Goal: Book appointment/travel/reservation

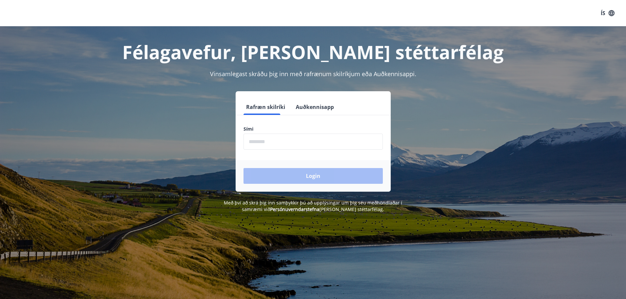
click at [291, 147] on input "phone" at bounding box center [312, 142] width 139 height 16
type input "********"
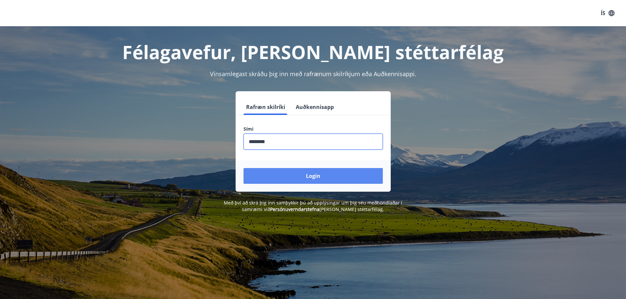
click at [319, 172] on button "Login" at bounding box center [312, 176] width 139 height 16
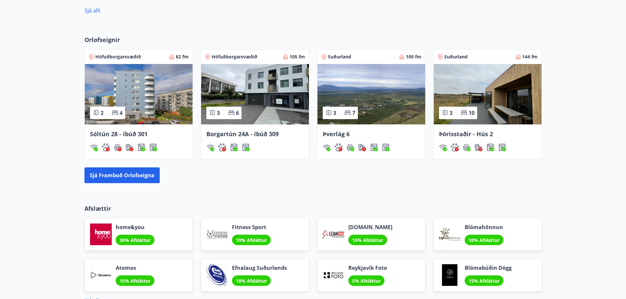
scroll to position [444, 0]
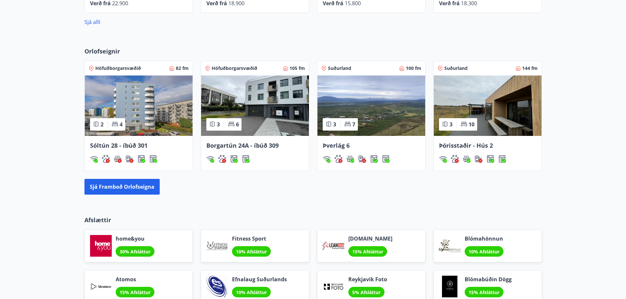
click at [508, 103] on img at bounding box center [488, 106] width 108 height 60
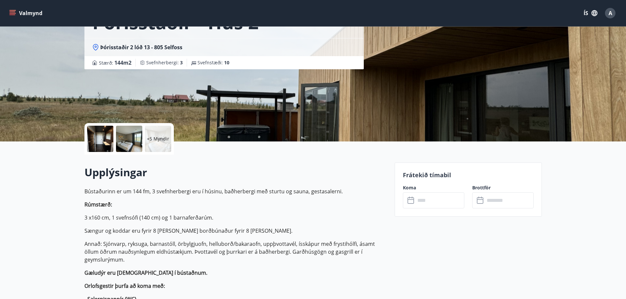
scroll to position [66, 0]
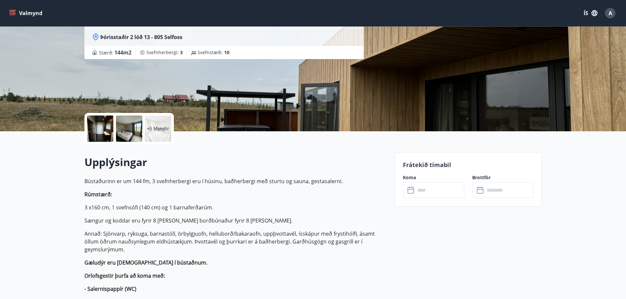
click at [411, 191] on icon at bounding box center [411, 191] width 8 height 8
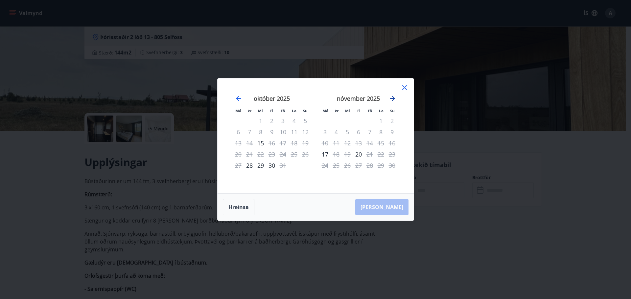
click at [393, 98] on icon "Move forward to switch to the next month." at bounding box center [392, 99] width 8 height 8
click at [405, 87] on icon at bounding box center [404, 88] width 8 height 8
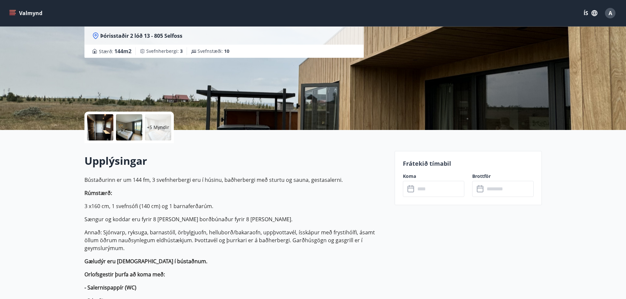
scroll to position [0, 0]
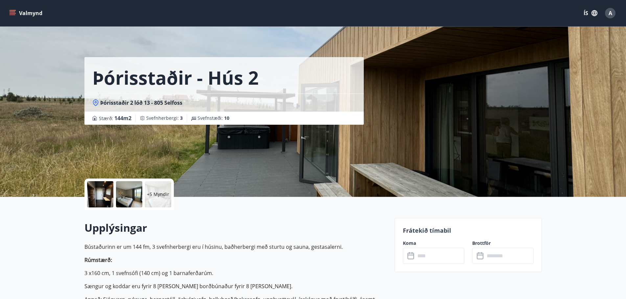
click at [20, 14] on button "Valmynd" at bounding box center [26, 13] width 37 height 12
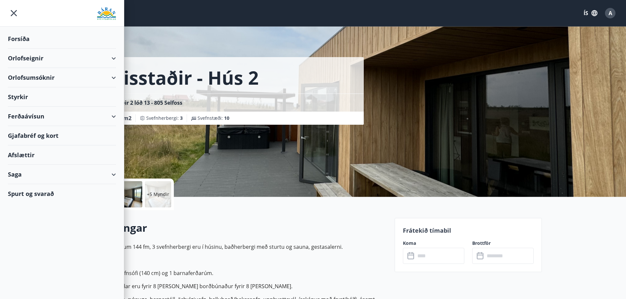
click at [41, 60] on div "Orlofseignir" at bounding box center [62, 58] width 108 height 19
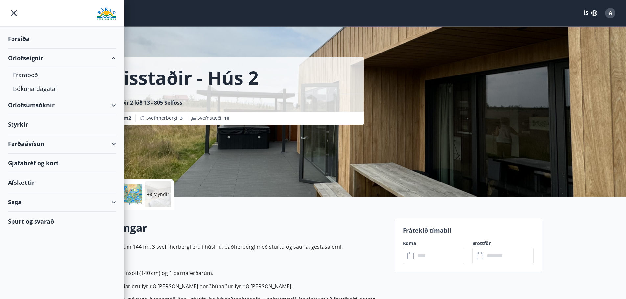
click at [41, 60] on div "Orlofseignir" at bounding box center [62, 58] width 108 height 19
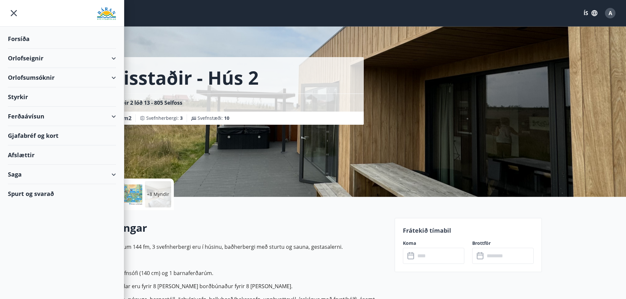
click at [77, 77] on div "Orlofsumsóknir" at bounding box center [62, 77] width 108 height 19
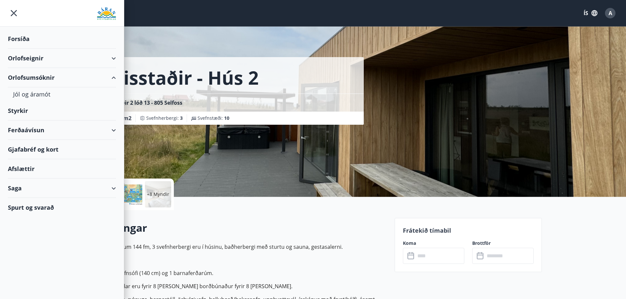
click at [77, 77] on div "Orlofsumsóknir" at bounding box center [62, 77] width 108 height 19
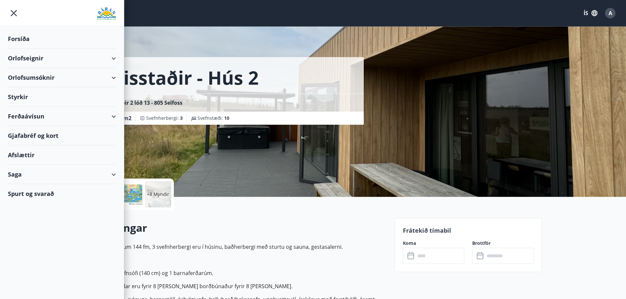
click at [55, 61] on div "Orlofseignir" at bounding box center [62, 58] width 108 height 19
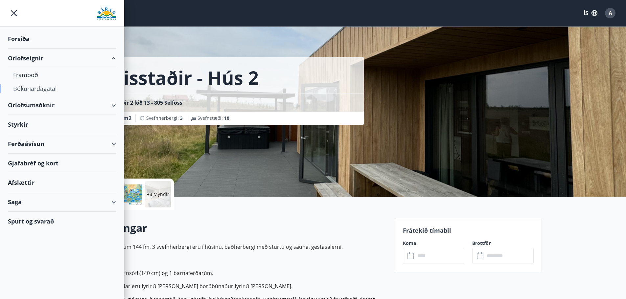
click at [42, 89] on div "Bókunardagatal" at bounding box center [62, 89] width 98 height 14
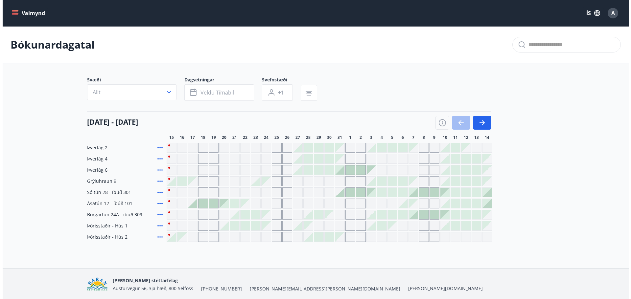
scroll to position [24, 0]
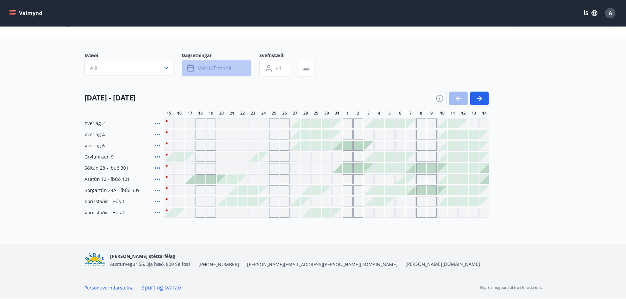
click at [208, 69] on span "Veldu tímabil" at bounding box center [215, 68] width 34 height 7
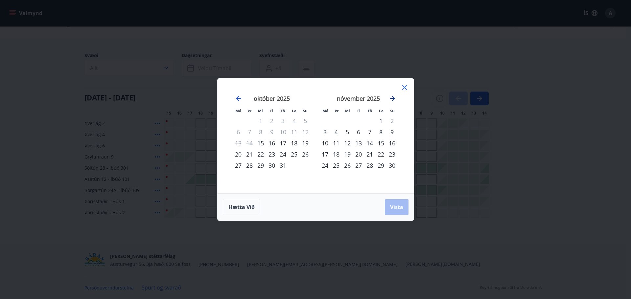
click at [394, 98] on icon "Move forward to switch to the next month." at bounding box center [392, 99] width 8 height 8
click at [371, 131] on div "9" at bounding box center [369, 131] width 11 height 11
click at [325, 143] on div "12" at bounding box center [324, 143] width 11 height 11
click at [401, 209] on span "Vista" at bounding box center [396, 207] width 13 height 7
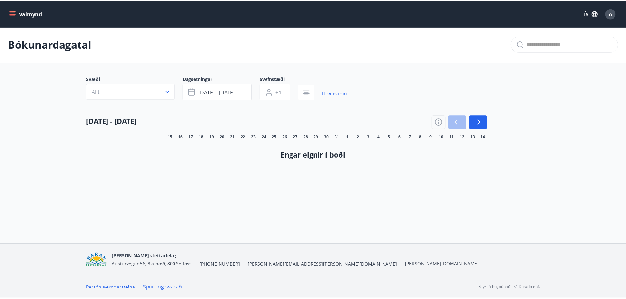
scroll to position [1, 0]
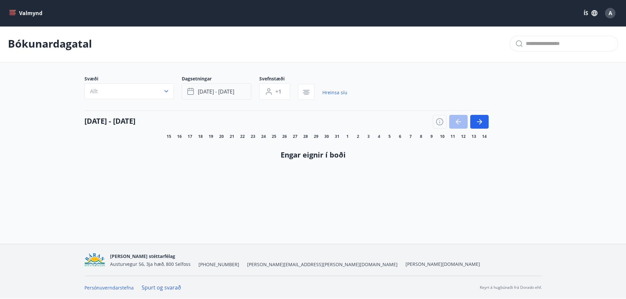
click at [194, 91] on icon "button" at bounding box center [191, 92] width 8 height 8
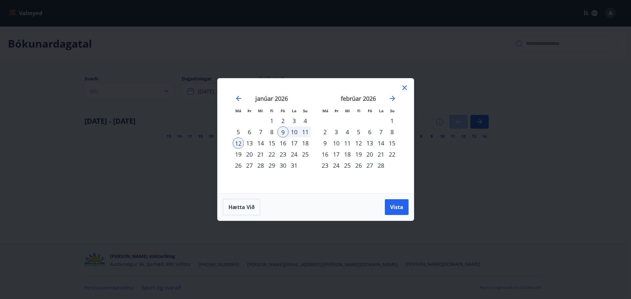
click at [404, 88] on icon at bounding box center [404, 87] width 1 height 1
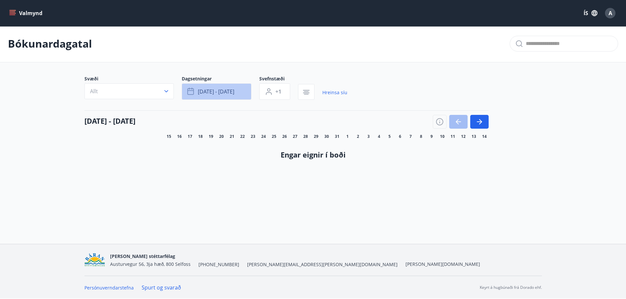
click at [218, 93] on span "jan 09 - jan 12" at bounding box center [216, 91] width 36 height 7
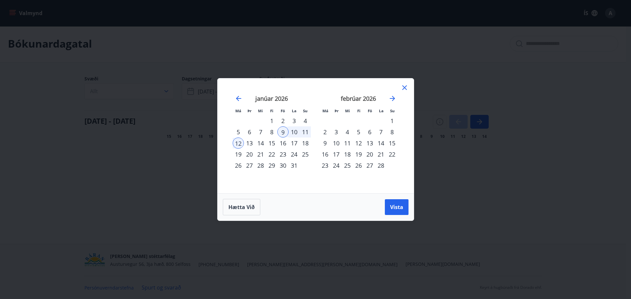
click at [404, 91] on icon at bounding box center [404, 88] width 8 height 8
